Goal: Task Accomplishment & Management: Complete application form

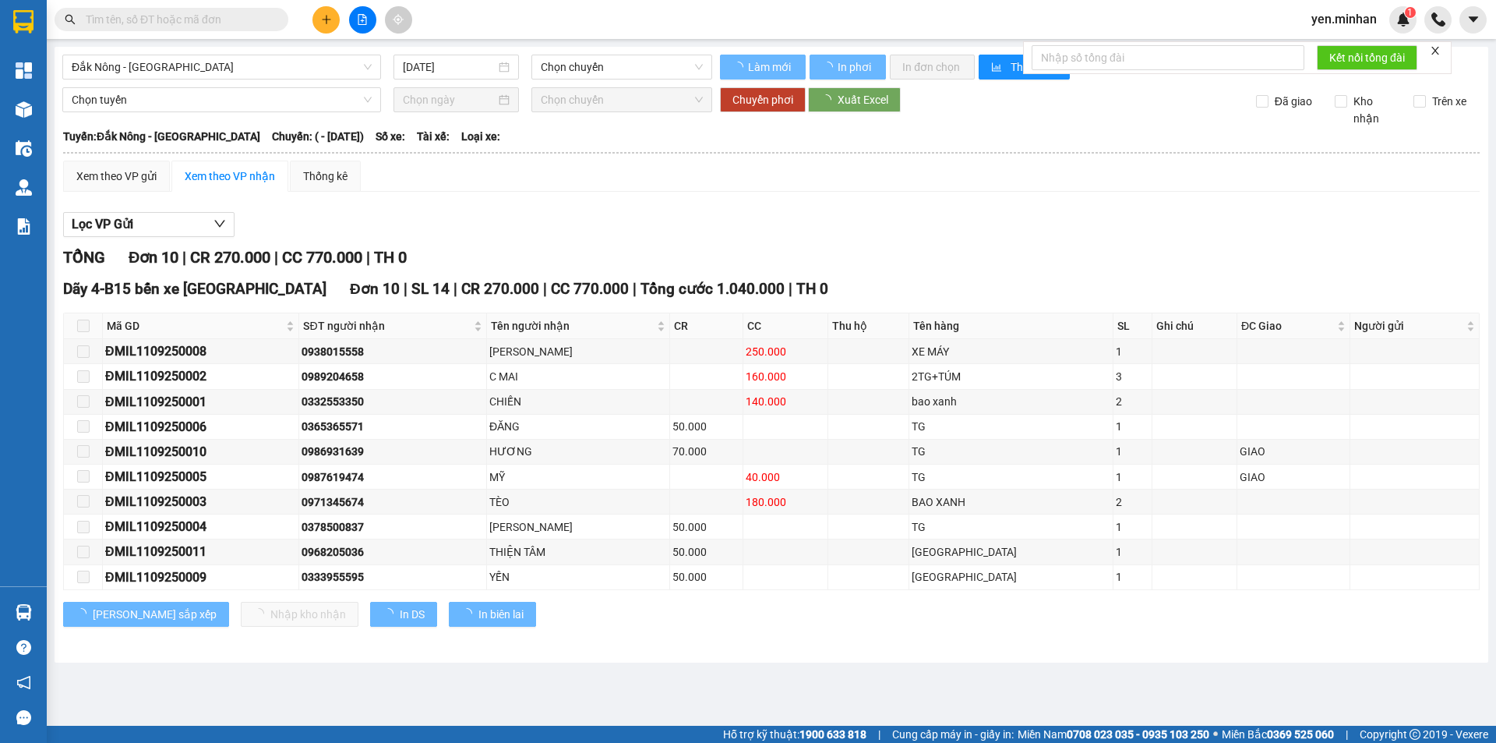
type input "[DATE]"
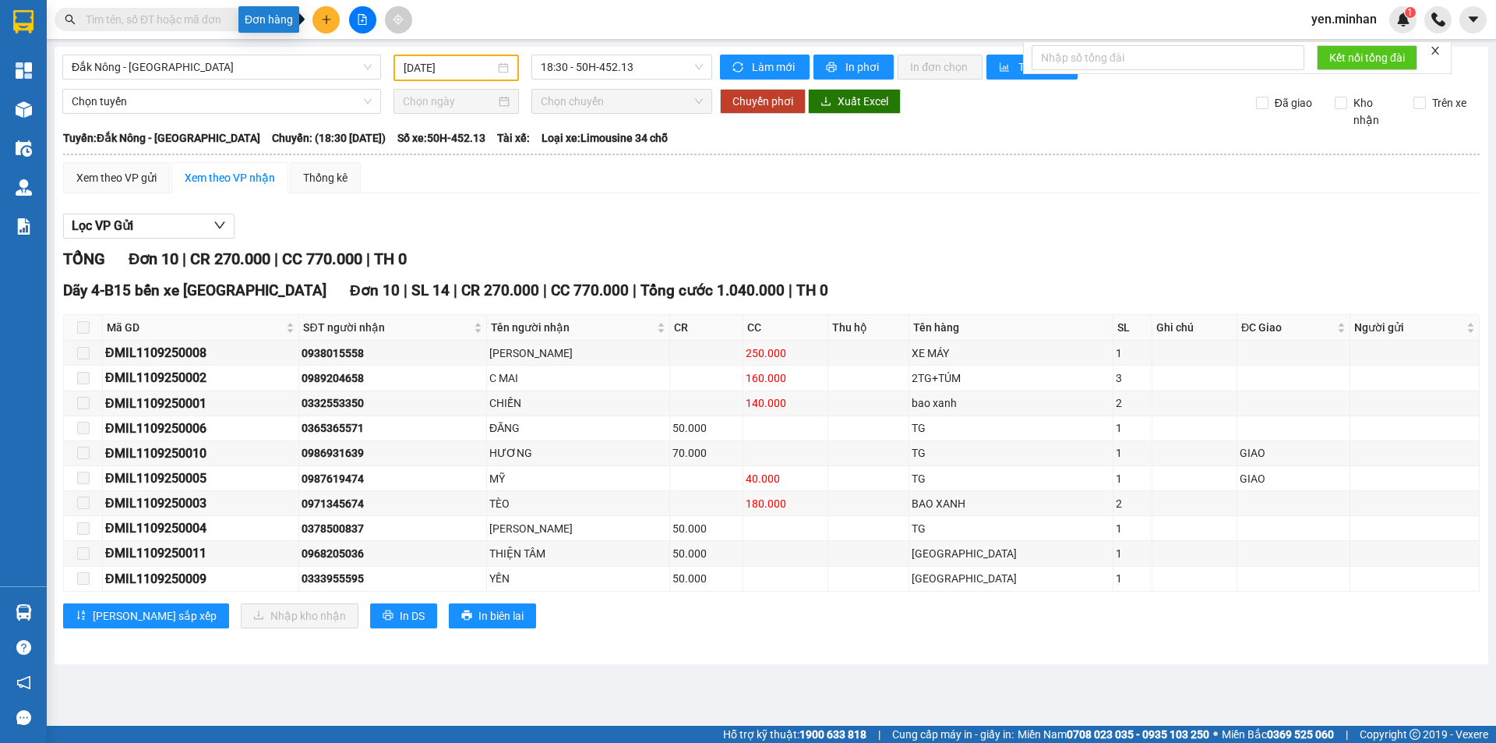
click at [321, 21] on icon "plus" at bounding box center [326, 19] width 11 height 11
click at [392, 57] on div "Tạo đơn hàng" at bounding box center [388, 58] width 68 height 17
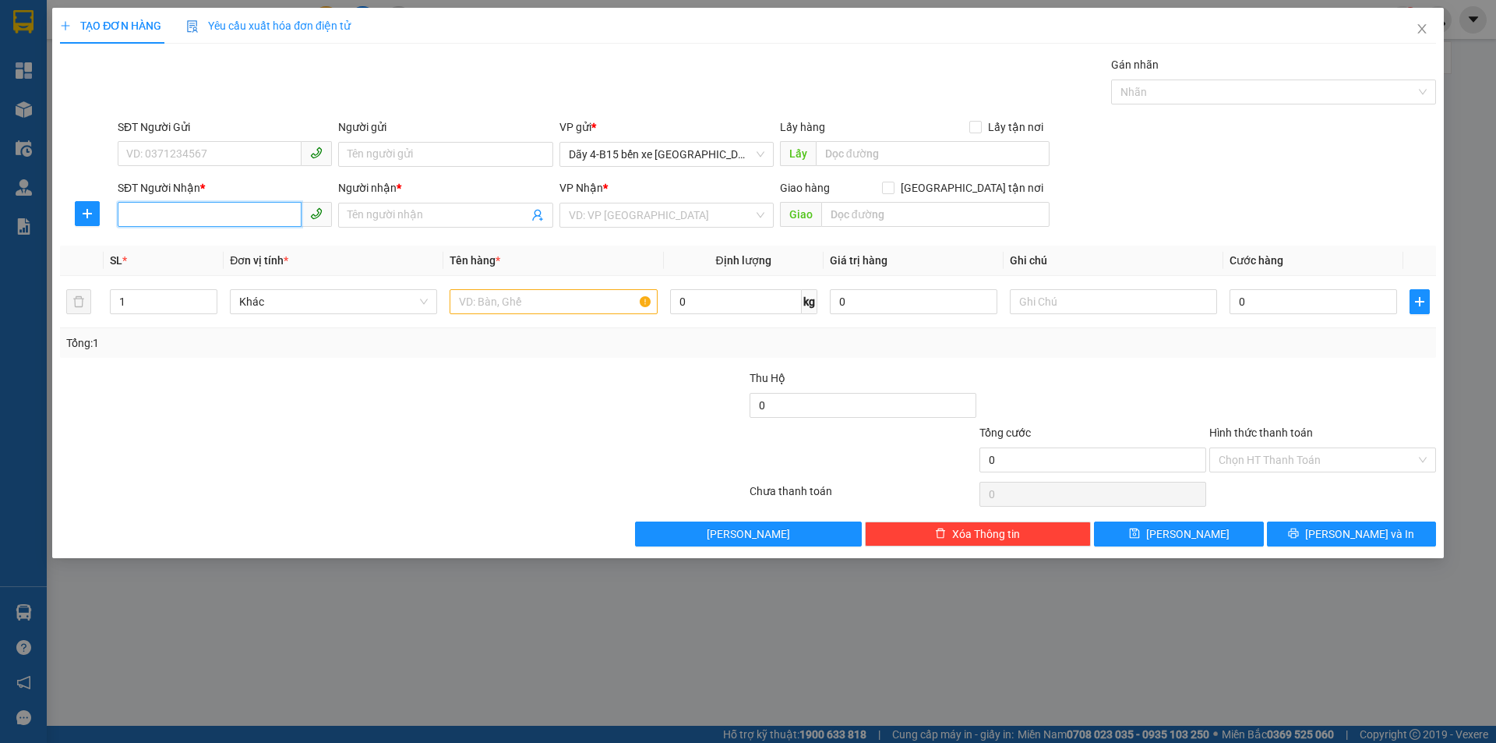
click at [205, 213] on input "SĐT Người Nhận *" at bounding box center [210, 214] width 184 height 25
click at [217, 254] on div "0937270641 - ông an" at bounding box center [225, 246] width 196 height 17
type input "0937270641"
type input "ông an"
type input "đức mạnh"
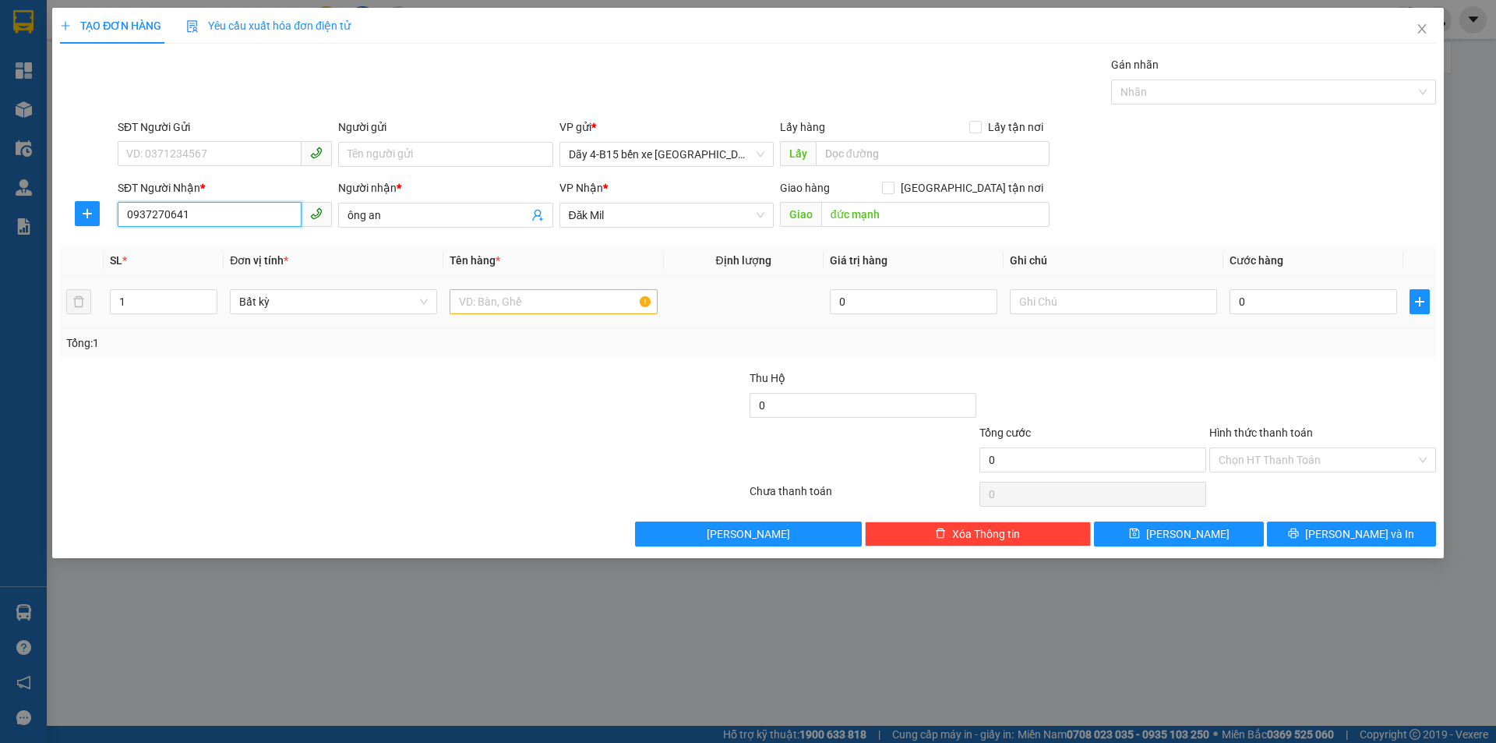
type input "0937270641"
click at [593, 298] on input "text" at bounding box center [553, 301] width 207 height 25
type input "t"
type input "TG"
click at [1355, 302] on input "0" at bounding box center [1314, 301] width 168 height 25
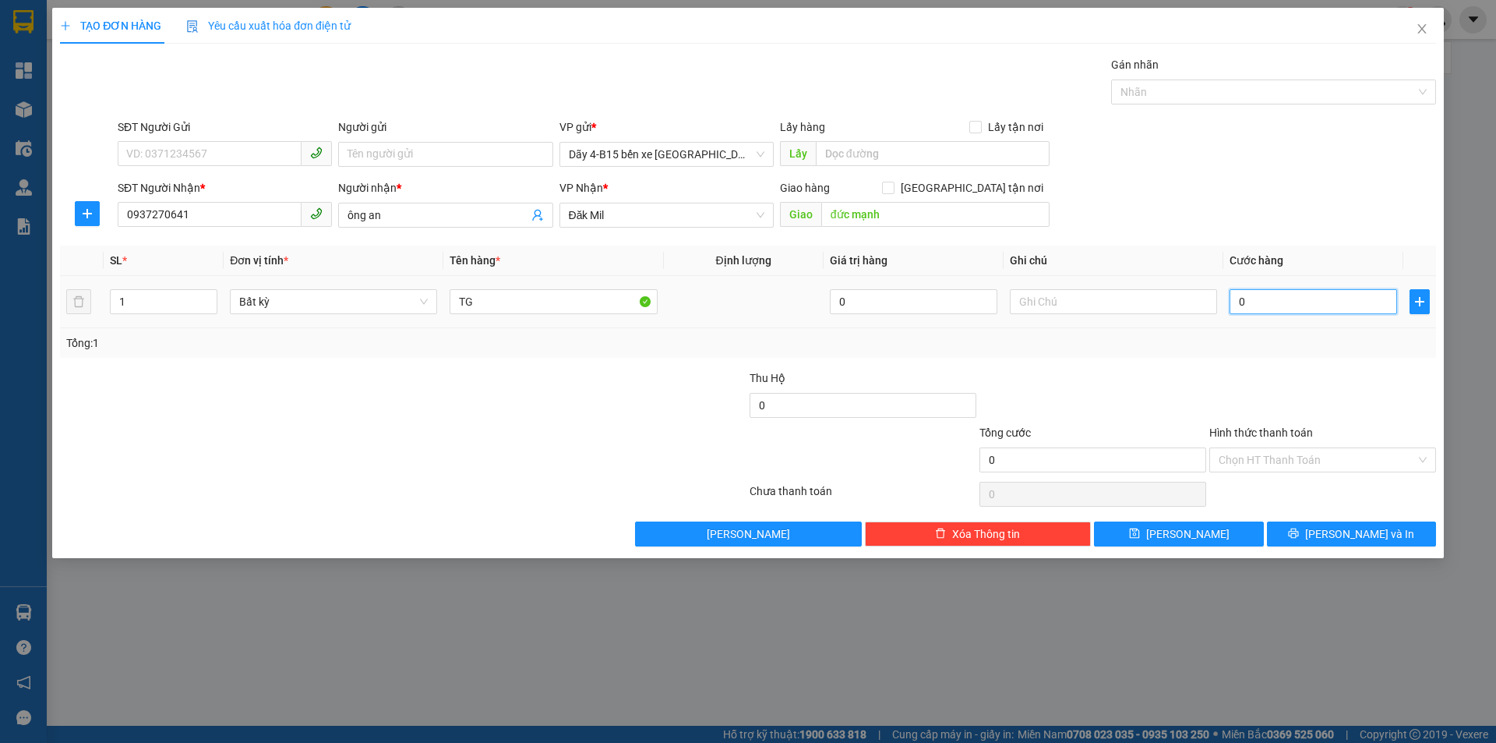
type input "5"
type input "50"
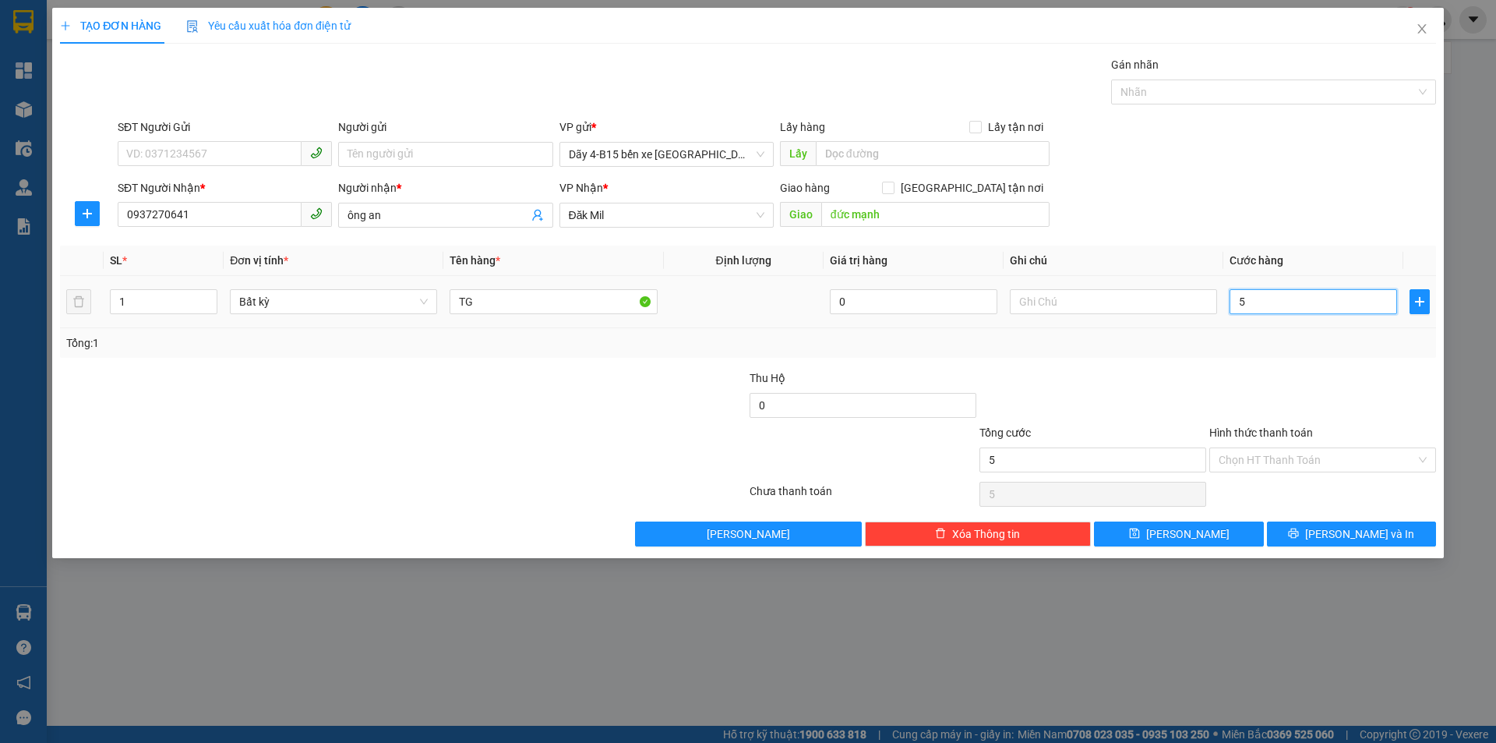
type input "50"
type input "50.000"
click at [1281, 463] on input "Hình thức thanh toán" at bounding box center [1317, 459] width 197 height 23
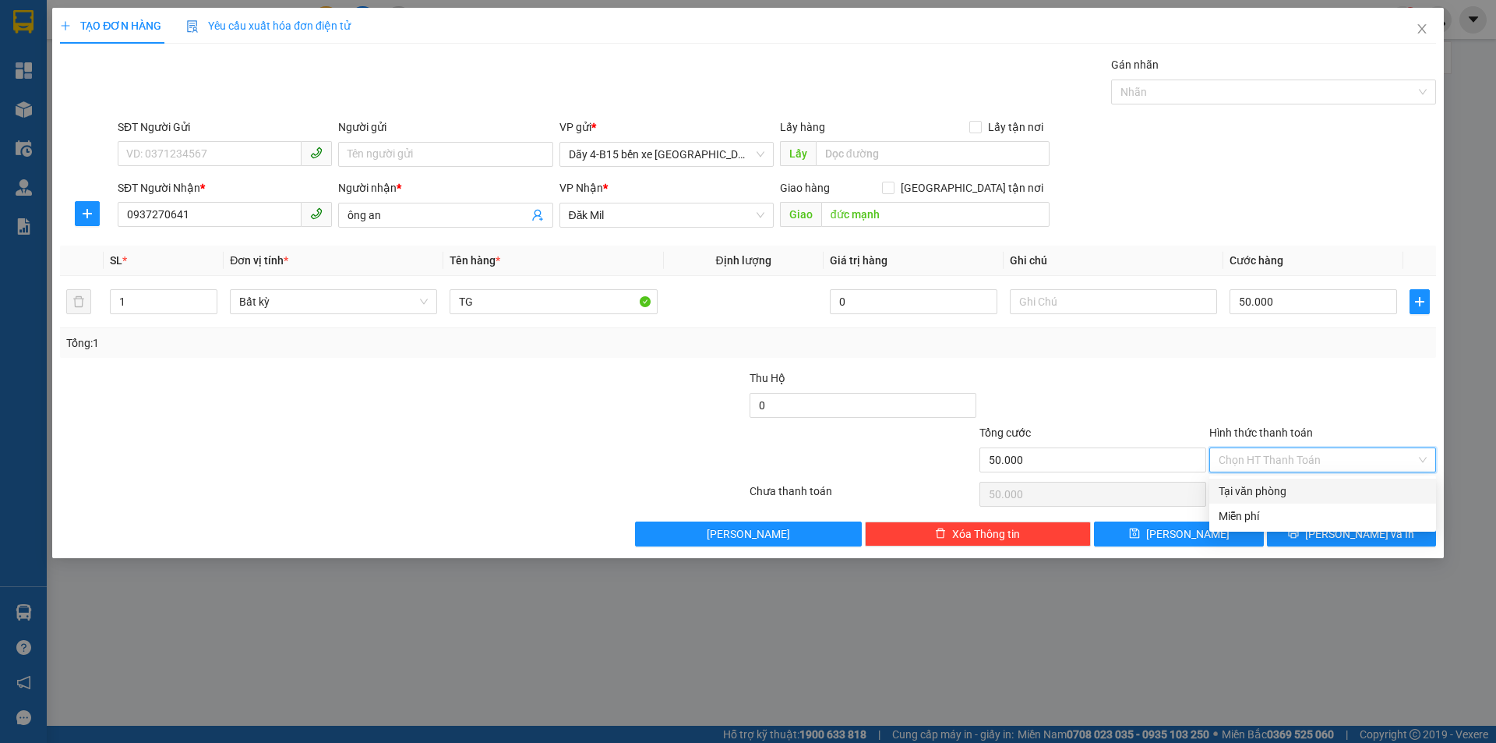
click at [1278, 499] on div "Tại văn phòng" at bounding box center [1323, 490] width 208 height 17
type input "0"
click at [1299, 530] on icon "printer" at bounding box center [1293, 533] width 11 height 11
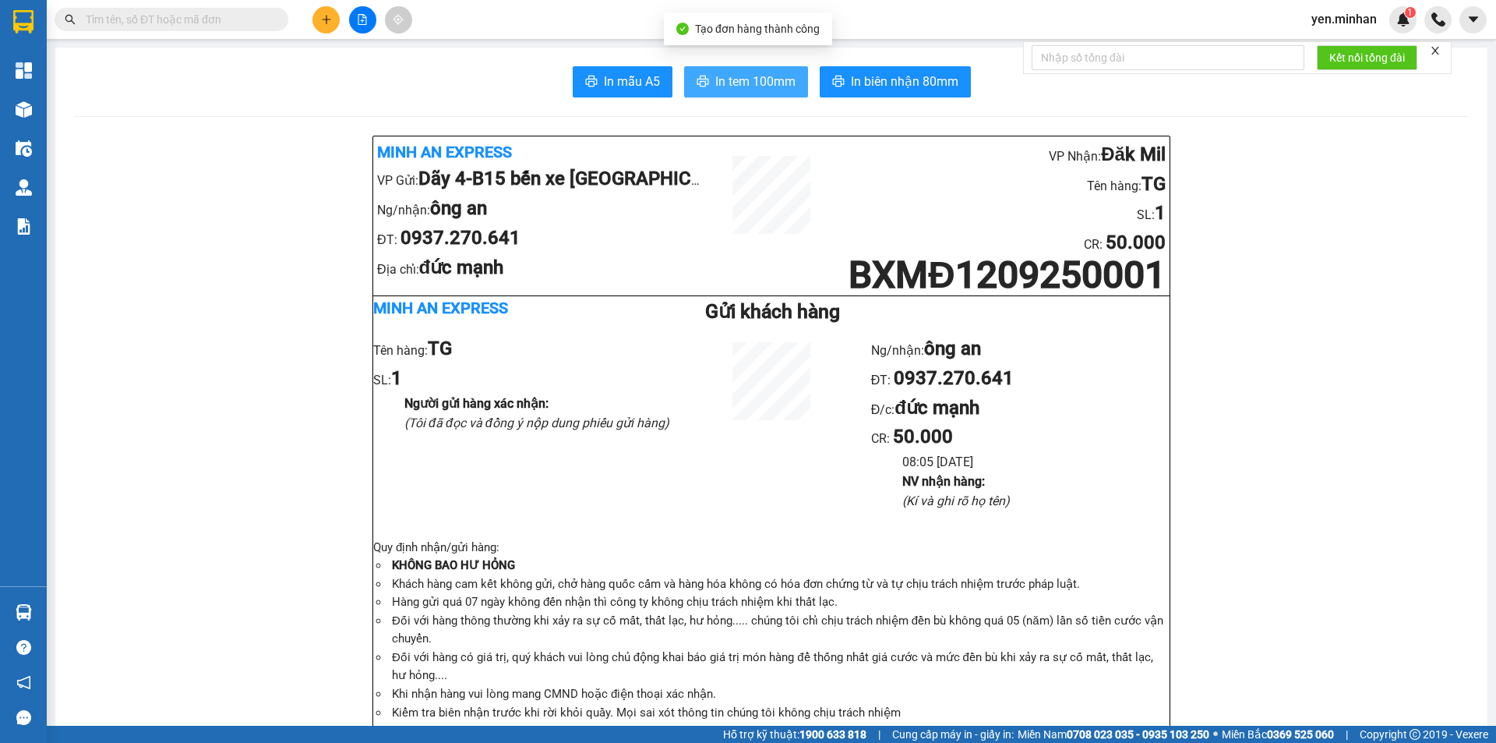
click at [743, 87] on span "In tem 100mm" at bounding box center [755, 81] width 80 height 19
